Goal: Task Accomplishment & Management: Manage account settings

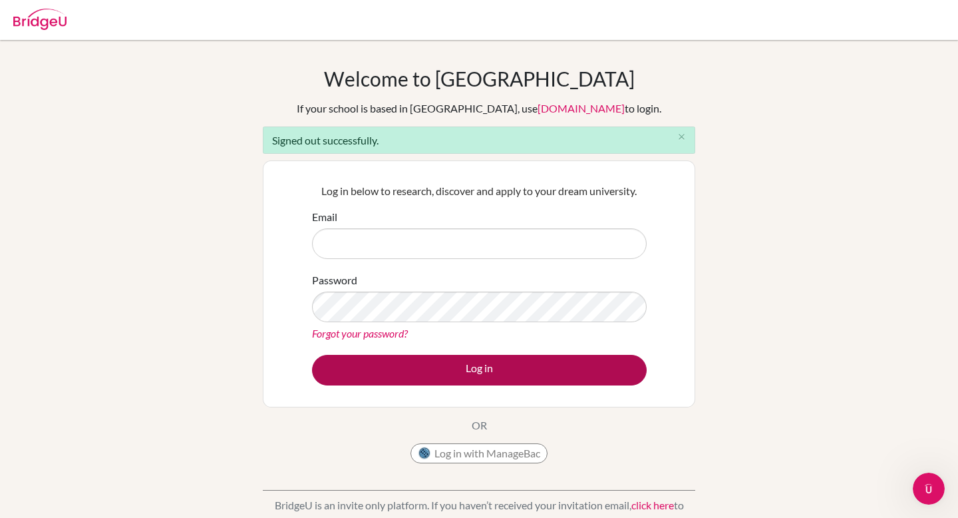
type input "[PERSON_NAME][EMAIL_ADDRESS][PERSON_NAME][DOMAIN_NAME]"
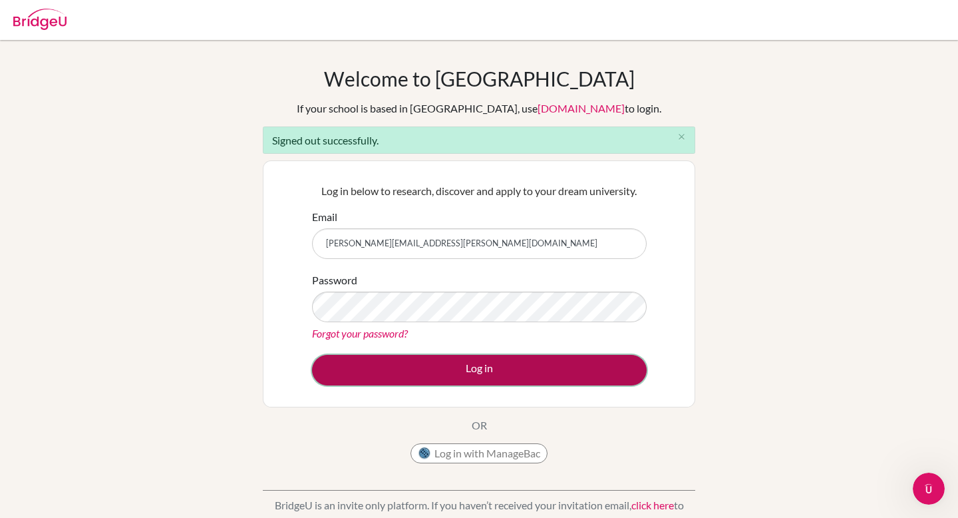
click at [485, 356] on button "Log in" at bounding box center [479, 370] width 335 height 31
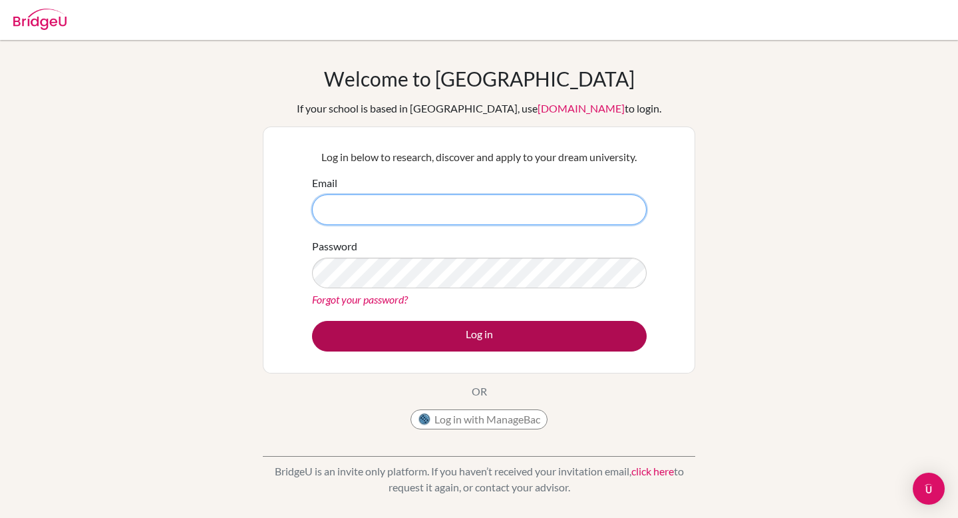
type input "[PERSON_NAME][EMAIL_ADDRESS][PERSON_NAME][DOMAIN_NAME]"
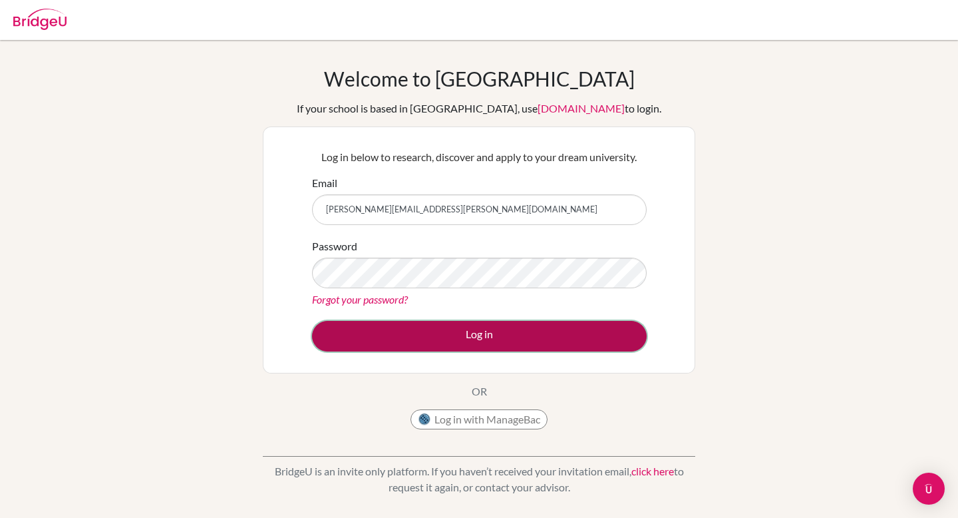
click at [505, 338] on button "Log in" at bounding box center [479, 336] width 335 height 31
